Goal: Find specific page/section: Find specific page/section

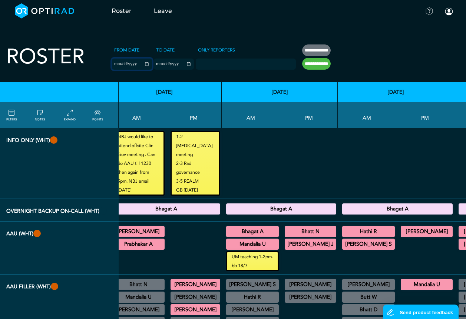
click at [133, 62] on input "**********" at bounding box center [132, 64] width 40 height 11
type input "**********"
click at [178, 63] on input "**********" at bounding box center [174, 64] width 40 height 11
type input "**********"
click at [302, 65] on input "**********" at bounding box center [316, 64] width 29 height 12
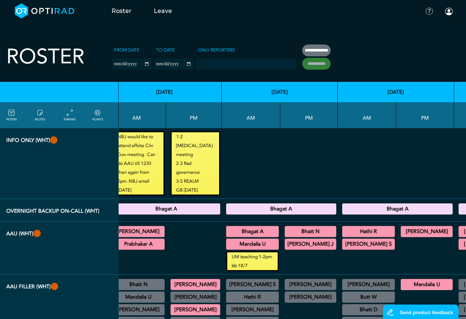
type input "**********"
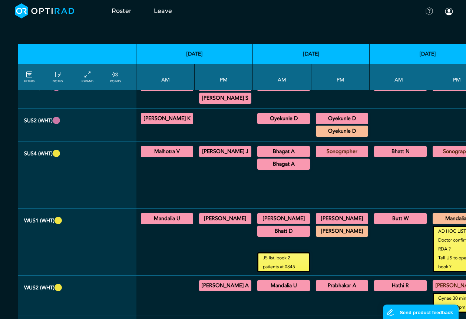
scroll to position [667, 0]
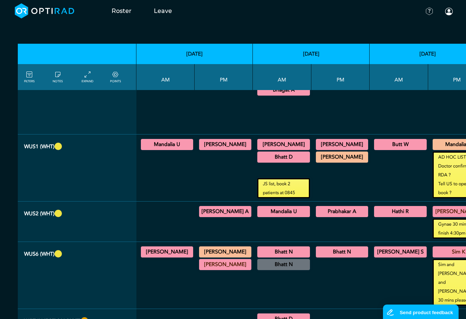
click at [320, 140] on summary "[PERSON_NAME]" at bounding box center [342, 144] width 50 height 9
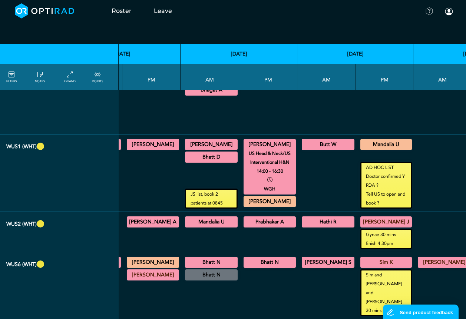
scroll to position [667, 73]
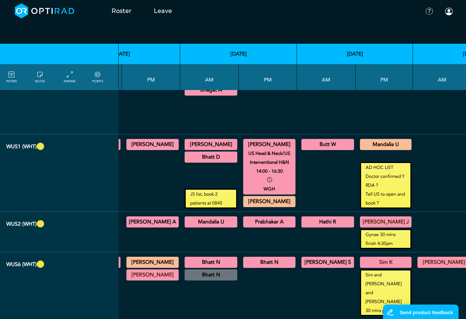
click at [314, 140] on summary "Butt W" at bounding box center [327, 144] width 50 height 9
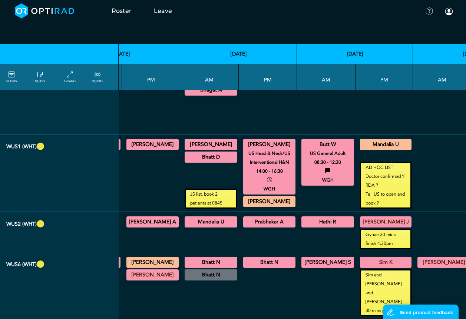
click at [362, 140] on summary "Mandalia U" at bounding box center [385, 144] width 49 height 9
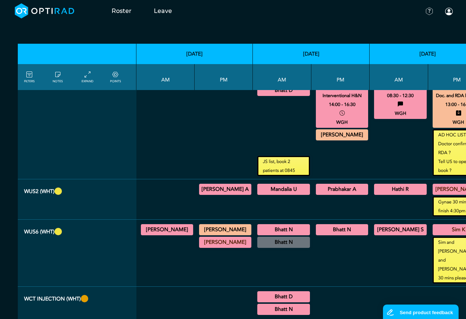
scroll to position [741, 0]
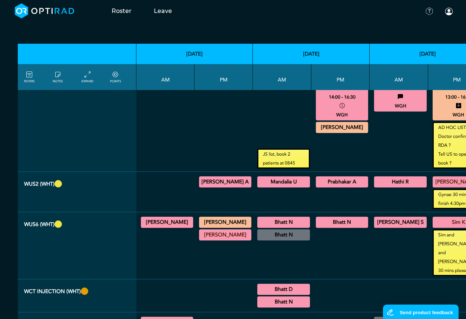
click at [215, 186] on summary "[PERSON_NAME] A" at bounding box center [225, 182] width 50 height 9
click at [266, 183] on summary "Mandalia U" at bounding box center [283, 182] width 50 height 9
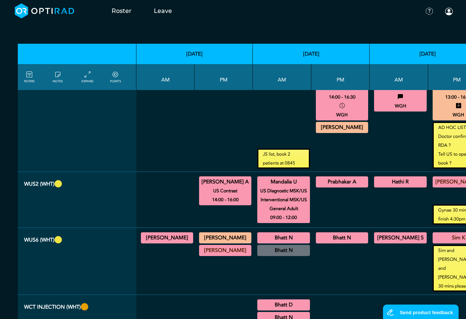
click at [318, 183] on summary "Prabhakar A" at bounding box center [342, 182] width 50 height 9
click at [401, 183] on summary "Hathi R" at bounding box center [400, 182] width 50 height 9
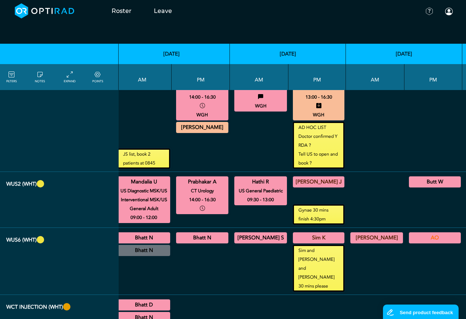
scroll to position [741, 140]
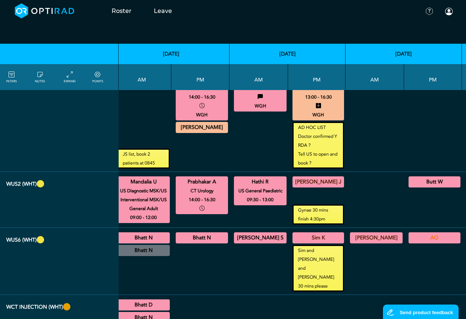
click at [317, 182] on summary "[PERSON_NAME] J" at bounding box center [318, 182] width 49 height 9
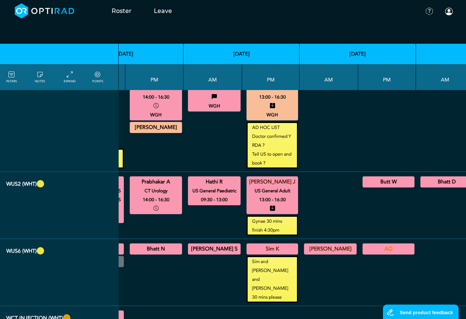
scroll to position [741, 227]
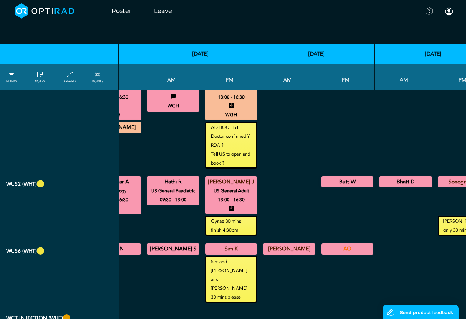
click at [439, 184] on summary "Sonographer" at bounding box center [464, 182] width 50 height 9
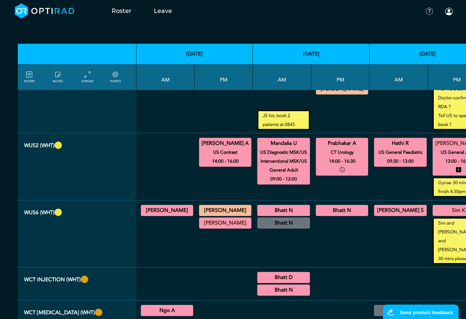
scroll to position [816, 0]
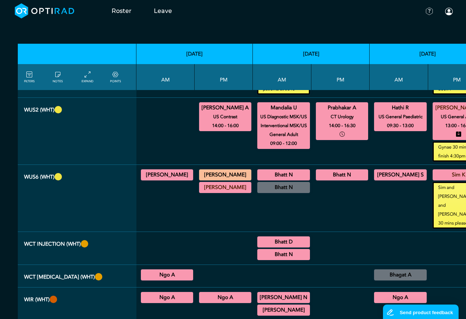
click at [162, 179] on summary "[PERSON_NAME]" at bounding box center [167, 175] width 50 height 9
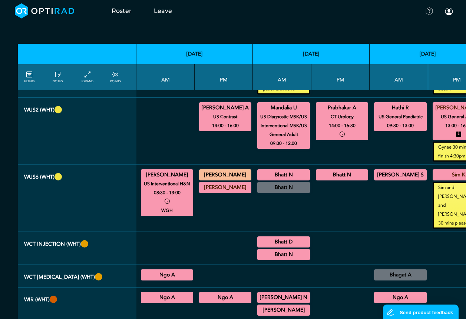
click at [213, 192] on summary "[PERSON_NAME]" at bounding box center [225, 187] width 50 height 9
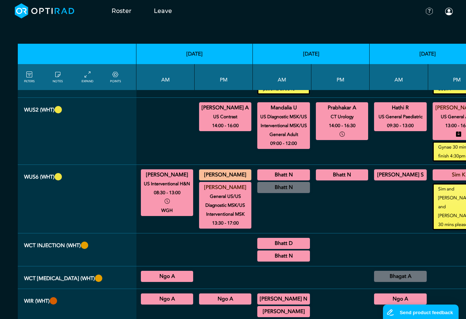
click at [390, 179] on summary "[PERSON_NAME] S" at bounding box center [400, 175] width 50 height 9
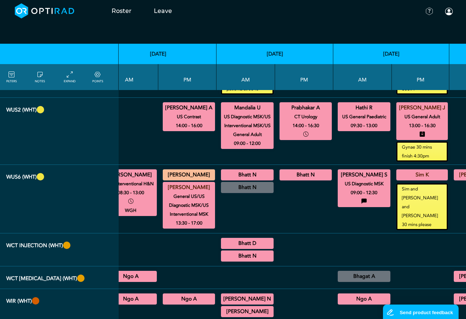
scroll to position [816, 160]
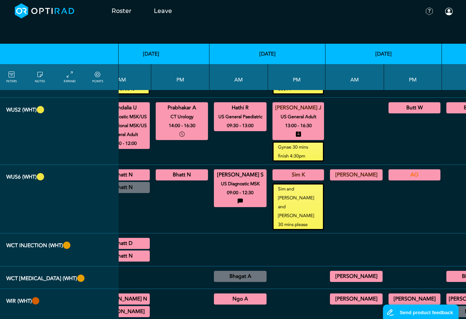
click at [290, 179] on summary "Sim K" at bounding box center [298, 175] width 49 height 9
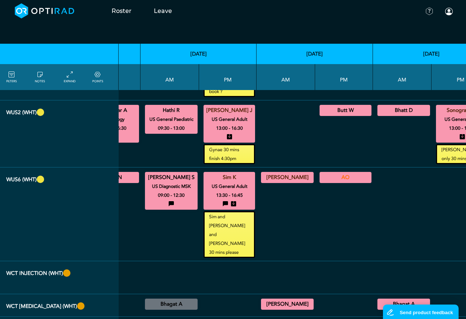
scroll to position [816, 229]
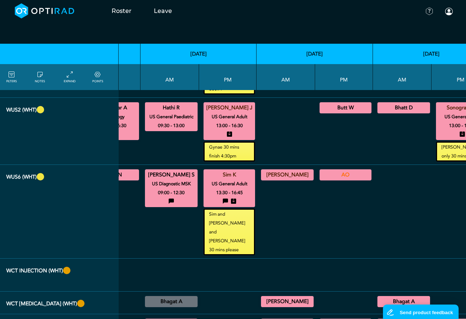
click at [339, 179] on summary "AO" at bounding box center [346, 175] width 50 height 9
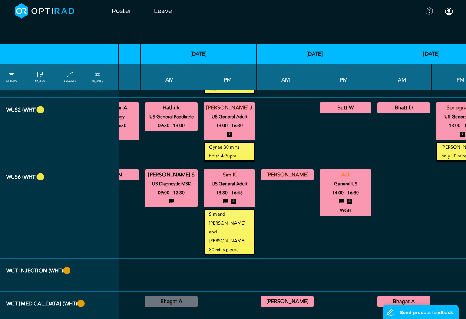
click at [333, 179] on summary "AO" at bounding box center [346, 175] width 50 height 9
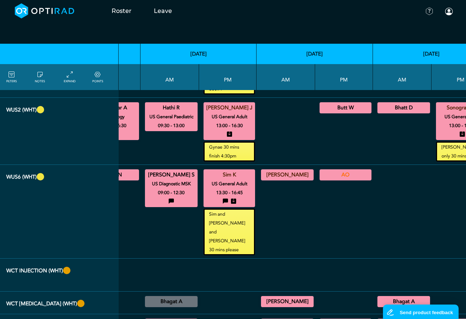
click at [333, 179] on summary "AO" at bounding box center [346, 175] width 50 height 9
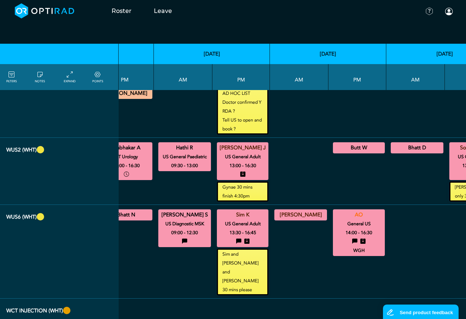
scroll to position [775, 229]
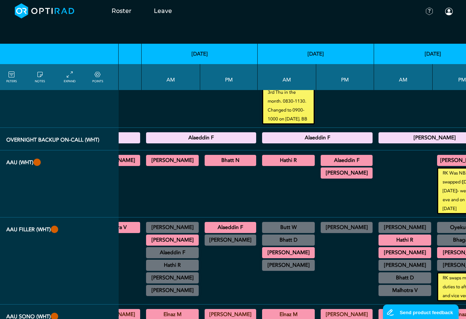
scroll to position [0, 229]
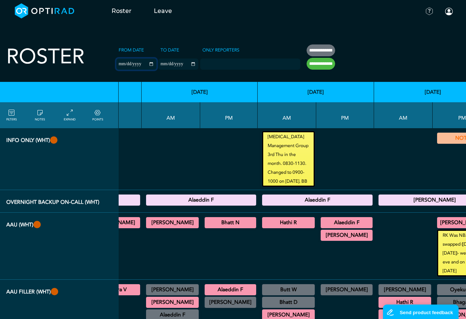
click at [133, 63] on input "**********" at bounding box center [136, 64] width 40 height 11
type input "**********"
click at [134, 62] on input "**********" at bounding box center [136, 64] width 40 height 11
type input "**********"
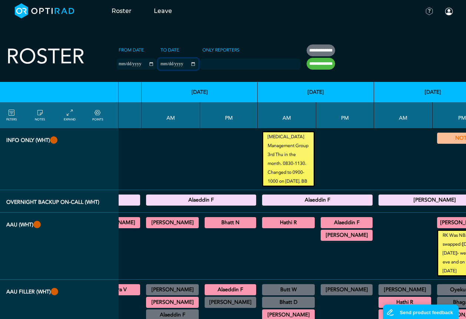
click at [180, 63] on input "**********" at bounding box center [178, 64] width 40 height 11
type input "**********"
click at [311, 66] on input "**********" at bounding box center [321, 64] width 29 height 12
type input "**********"
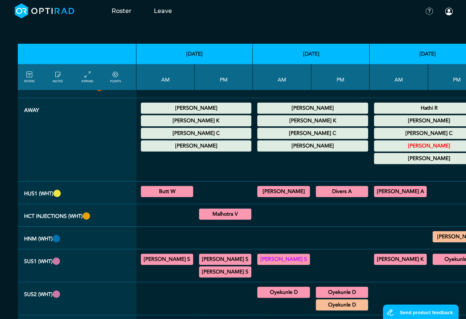
scroll to position [334, 0]
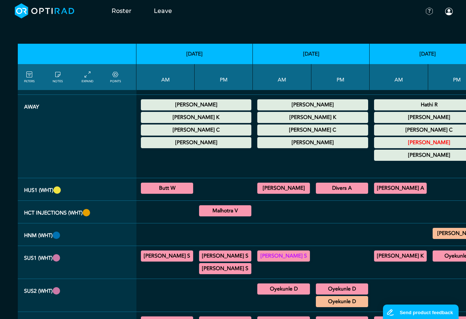
click at [175, 190] on summary "Butt W" at bounding box center [167, 188] width 50 height 9
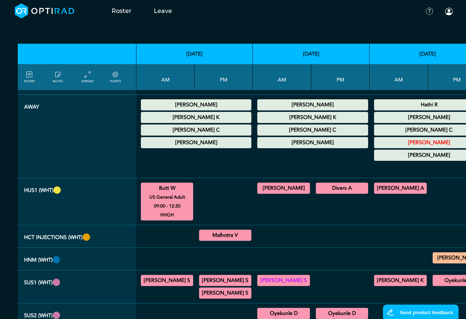
click at [259, 190] on summary "[PERSON_NAME]" at bounding box center [283, 188] width 50 height 9
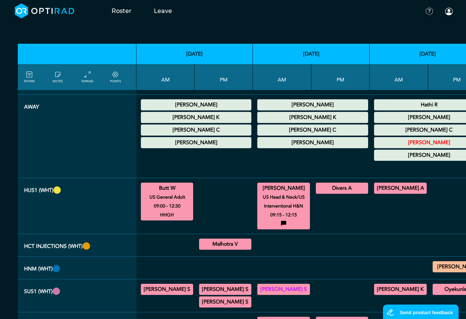
click at [317, 192] on summary "Divers A" at bounding box center [342, 188] width 50 height 9
click at [376, 191] on summary "[PERSON_NAME] A" at bounding box center [400, 188] width 50 height 9
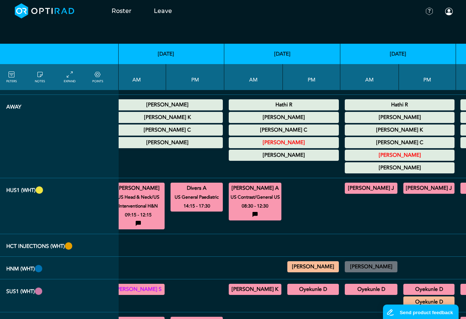
scroll to position [334, 148]
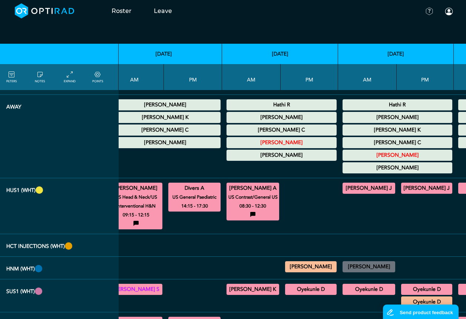
click at [343, 193] on div "Hunt J US Head & Neck/US Interventional H&N/US Gynaecology/General US 09:00 - 1…" at bounding box center [369, 188] width 53 height 11
click at [344, 191] on summary "[PERSON_NAME] J" at bounding box center [369, 188] width 50 height 9
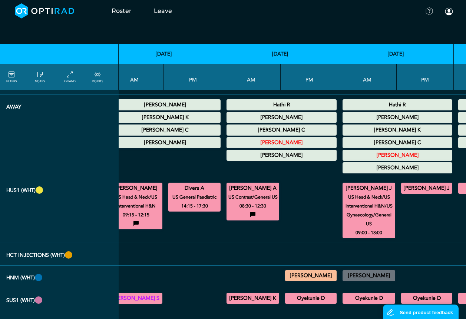
click at [417, 188] on summary "[PERSON_NAME] J" at bounding box center [426, 188] width 49 height 9
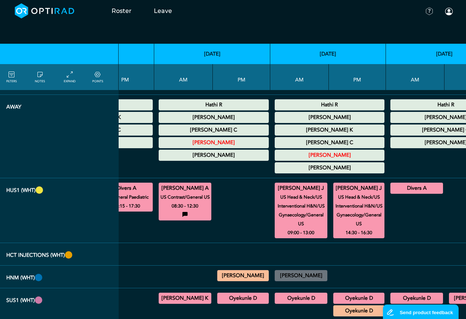
scroll to position [334, 228]
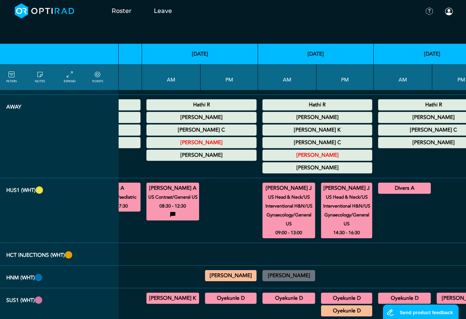
click at [387, 185] on summary "Divers A" at bounding box center [404, 188] width 50 height 9
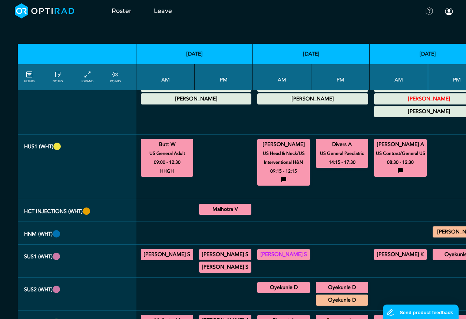
scroll to position [445, 0]
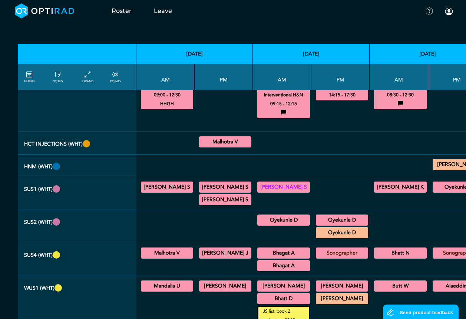
click at [166, 252] on summary "Malhotra V" at bounding box center [167, 253] width 50 height 9
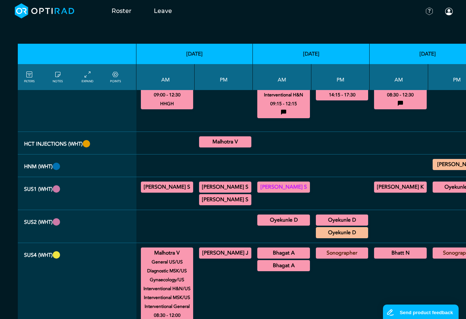
scroll to position [482, 0]
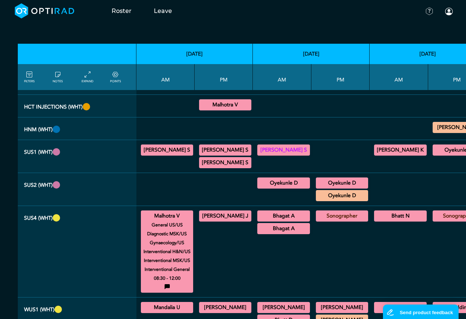
click at [224, 214] on summary "[PERSON_NAME] J" at bounding box center [225, 216] width 50 height 9
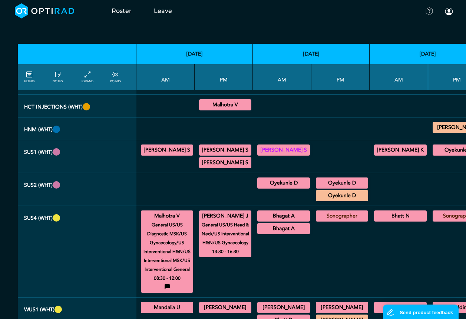
click at [271, 218] on summary "Bhagat A" at bounding box center [283, 216] width 50 height 9
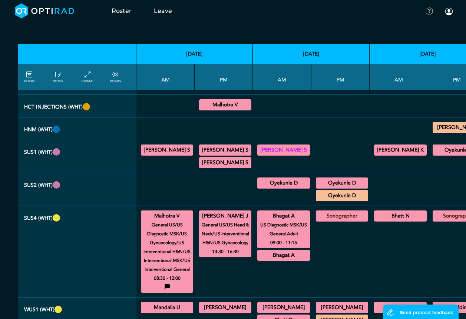
click at [376, 215] on summary "Bhatt N" at bounding box center [400, 216] width 50 height 9
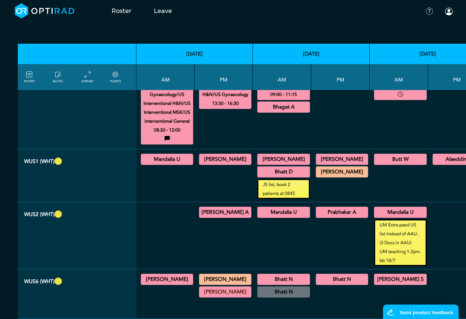
scroll to position [667, 0]
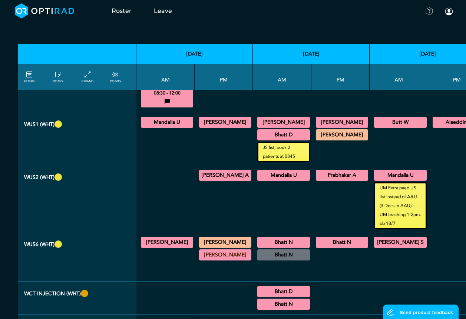
click at [162, 123] on summary "Mandalia U" at bounding box center [167, 122] width 50 height 9
click at [214, 128] on div "Singh J General US/US Diagnostic MSK 14:00 - 16:30" at bounding box center [224, 122] width 52 height 14
click at [214, 127] on div "Singh J General US/US Diagnostic MSK 14:00 - 16:30" at bounding box center [225, 122] width 52 height 11
click at [212, 126] on summary "[PERSON_NAME]" at bounding box center [225, 122] width 50 height 9
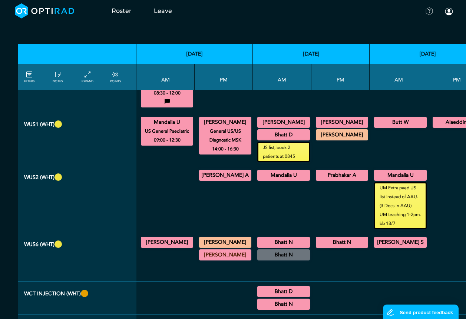
click at [287, 124] on summary "[PERSON_NAME]" at bounding box center [283, 122] width 50 height 9
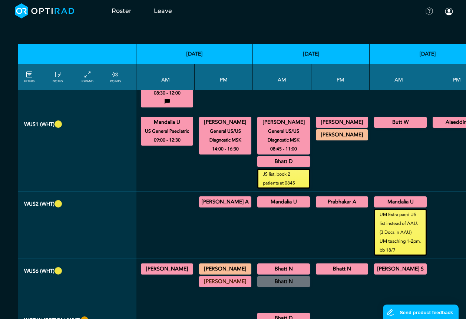
click at [291, 163] on summary "Bhatt D" at bounding box center [283, 161] width 50 height 9
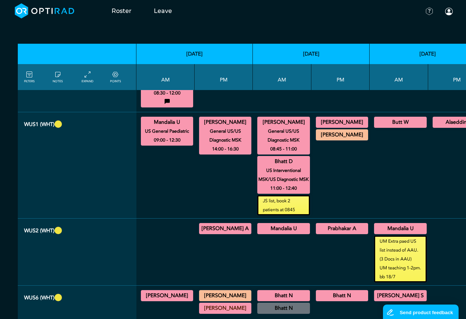
click at [337, 124] on summary "[PERSON_NAME]" at bounding box center [342, 122] width 50 height 9
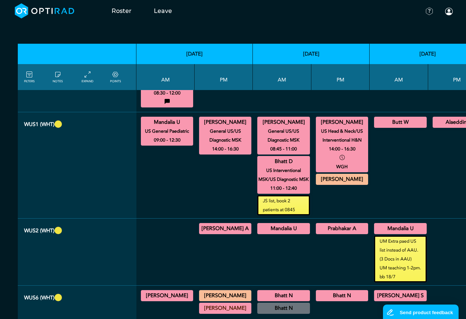
scroll to position [667, 99]
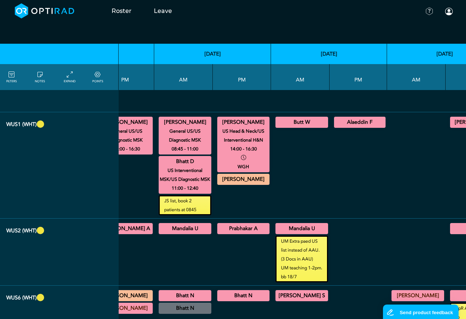
click at [293, 120] on summary "Butt W" at bounding box center [302, 122] width 50 height 9
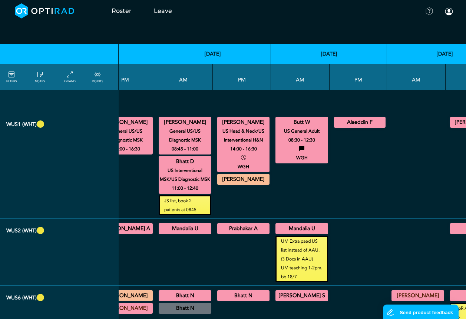
click at [336, 122] on summary "Alaeddin F" at bounding box center [359, 122] width 49 height 9
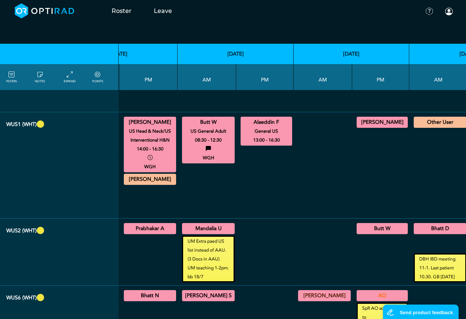
scroll to position [667, 228]
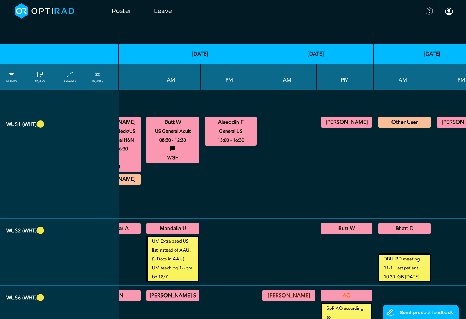
click at [326, 119] on summary "[PERSON_NAME]" at bounding box center [346, 122] width 49 height 9
click at [441, 122] on summary "[PERSON_NAME]" at bounding box center [463, 122] width 50 height 9
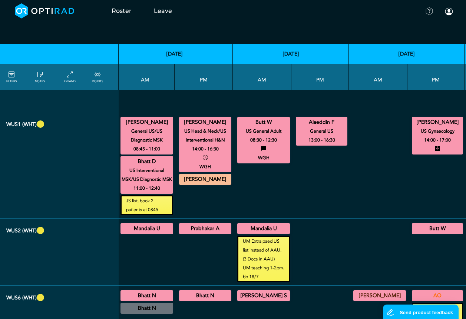
scroll to position [667, 0]
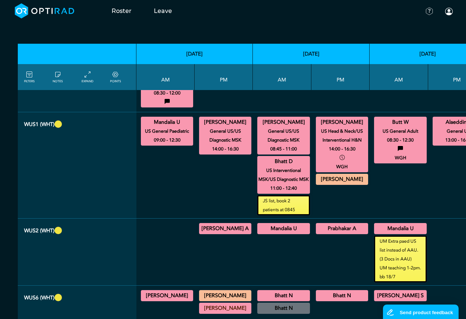
click at [236, 233] on summary "[PERSON_NAME] A" at bounding box center [225, 228] width 50 height 9
click at [267, 233] on summary "Mandalia U" at bounding box center [283, 228] width 50 height 9
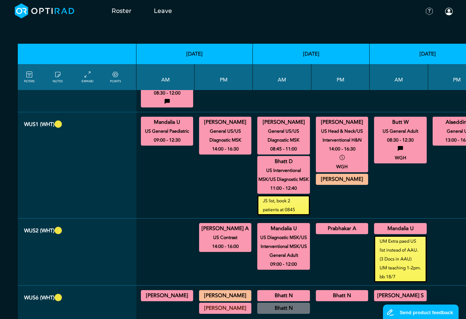
click at [329, 233] on summary "Prabhakar A" at bounding box center [342, 228] width 50 height 9
click at [384, 233] on summary "Mandalia U" at bounding box center [400, 228] width 50 height 9
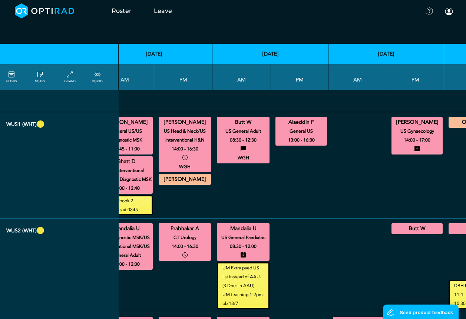
scroll to position [667, 211]
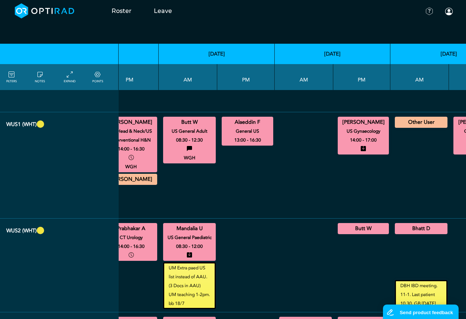
drag, startPoint x: 335, startPoint y: 238, endPoint x: 364, endPoint y: 245, distance: 29.4
click at [339, 233] on summary "Butt W" at bounding box center [363, 228] width 49 height 9
click at [418, 233] on summary "Bhatt D" at bounding box center [421, 228] width 50 height 9
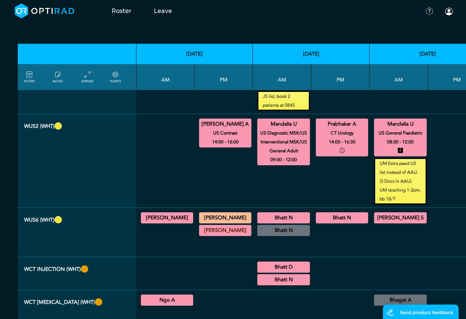
scroll to position [778, 0]
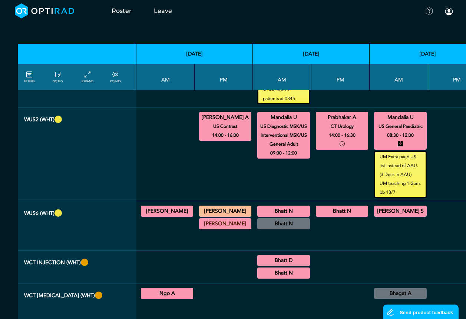
click at [160, 216] on summary "[PERSON_NAME]" at bounding box center [167, 211] width 50 height 9
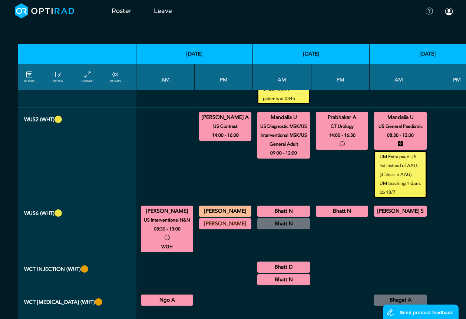
click at [282, 216] on summary "Bhatt N" at bounding box center [283, 211] width 50 height 9
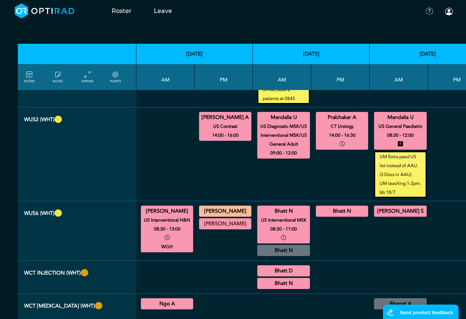
click at [327, 216] on summary "Bhatt N" at bounding box center [342, 211] width 50 height 9
click at [385, 216] on summary "[PERSON_NAME] S" at bounding box center [400, 211] width 50 height 9
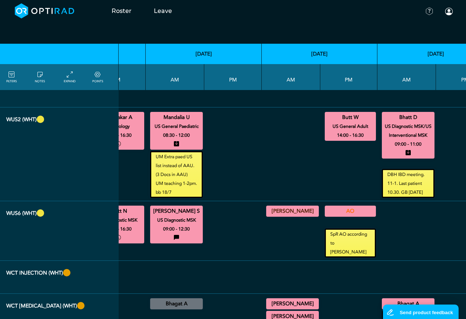
scroll to position [778, 226]
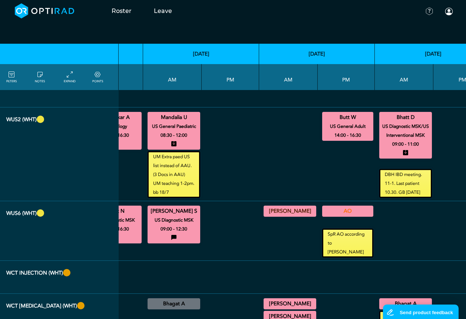
click at [328, 216] on summary "AO" at bounding box center [347, 211] width 49 height 9
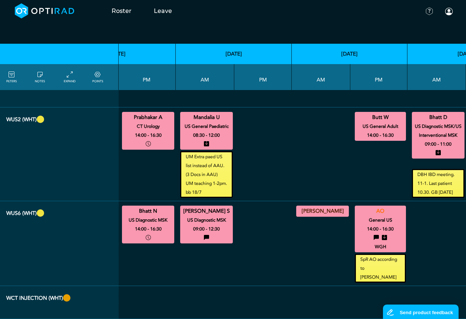
scroll to position [778, 195]
